Goal: Entertainment & Leisure: Consume media (video, audio)

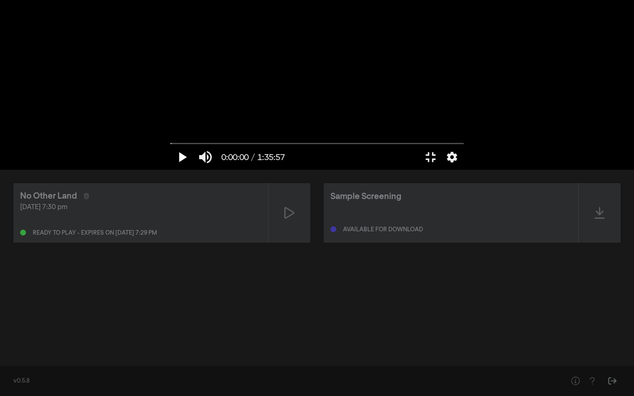
click at [170, 170] on button "play_arrow" at bounding box center [181, 157] width 23 height 25
click at [170, 170] on button "pause" at bounding box center [181, 157] width 23 height 25
drag, startPoint x: 5, startPoint y: 371, endPoint x: 1, endPoint y: 371, distance: 4.2
type input "0"
click at [170, 146] on input "Seek" at bounding box center [316, 143] width 293 height 5
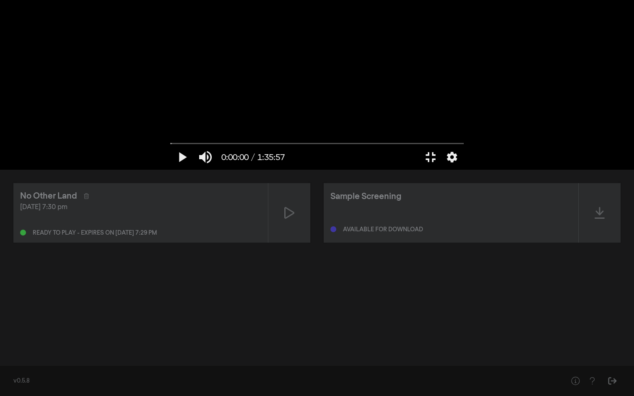
click at [442, 170] on button "fullscreen_exit" at bounding box center [430, 157] width 23 height 25
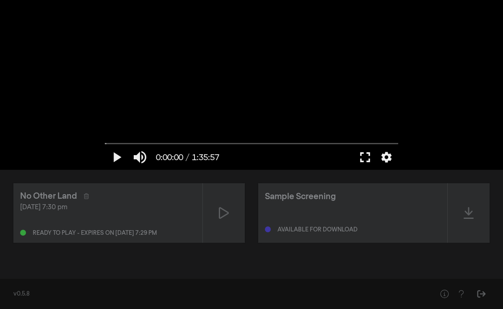
click at [363, 156] on button "fullscreen" at bounding box center [364, 157] width 23 height 25
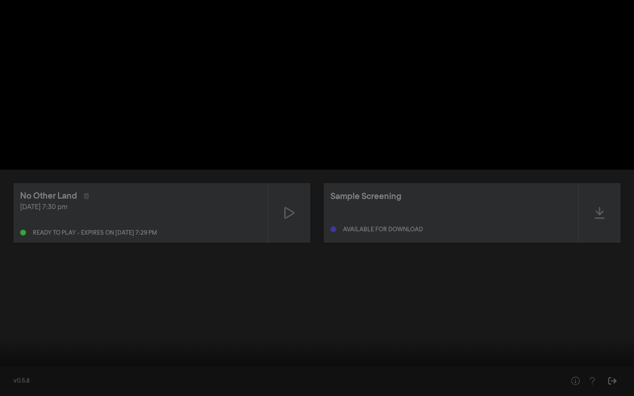
click at [585, 371] on button "fullscreen_exit" at bounding box center [596, 383] width 23 height 25
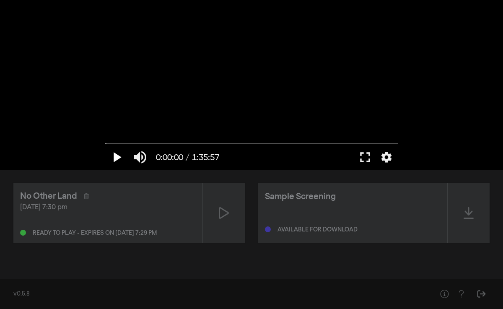
click at [115, 154] on button "play_arrow" at bounding box center [116, 157] width 23 height 25
click at [364, 161] on button "fullscreen" at bounding box center [364, 157] width 23 height 25
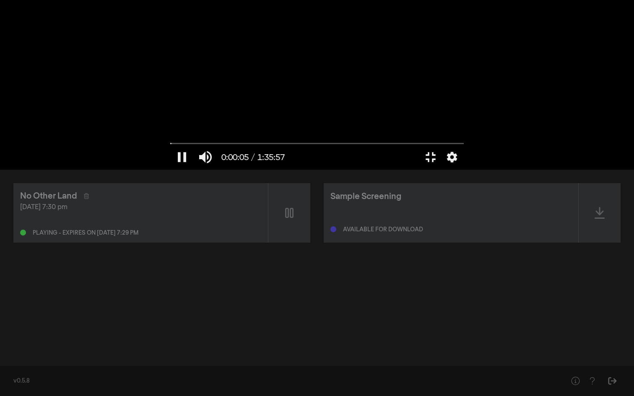
type input "5.31595"
